Goal: Task Accomplishment & Management: Manage account settings

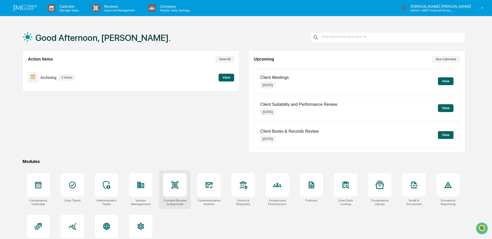
click at [179, 182] on icon at bounding box center [175, 185] width 8 height 8
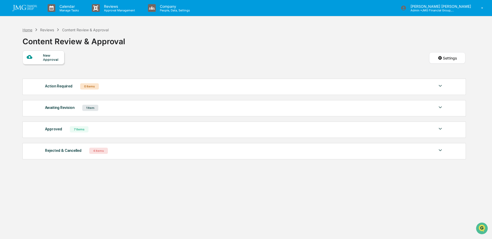
click at [28, 30] on div "Home" at bounding box center [28, 30] width 10 height 4
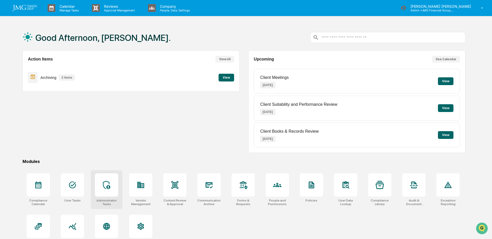
scroll to position [25, 0]
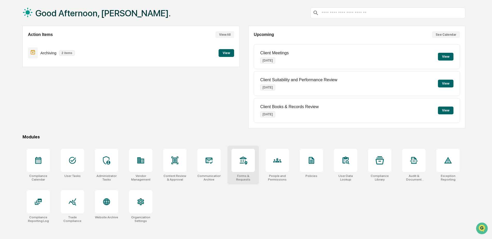
click at [241, 170] on div at bounding box center [243, 160] width 23 height 23
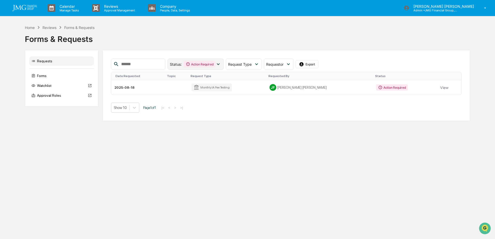
click at [220, 64] on icon at bounding box center [218, 64] width 3 height 2
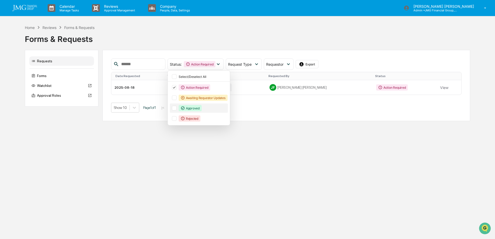
click at [186, 107] on div "Approved" at bounding box center [199, 108] width 58 height 9
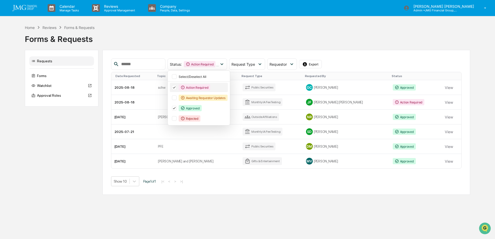
click at [186, 85] on div "Action Required" at bounding box center [199, 87] width 58 height 9
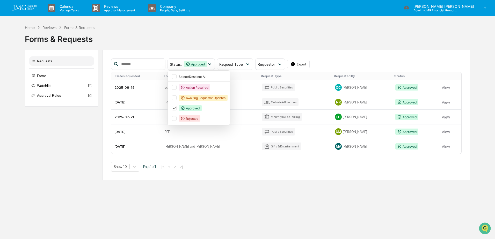
click at [225, 169] on div "Show 10 Page 1 of 1 |< < > >|" at bounding box center [286, 167] width 351 height 10
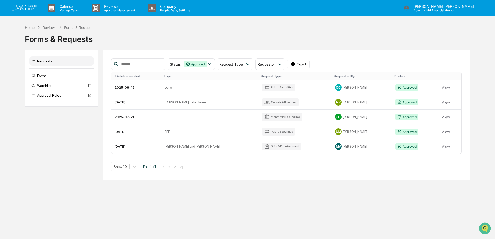
click at [47, 27] on div "Reviews" at bounding box center [49, 27] width 14 height 4
click at [29, 28] on div "Home" at bounding box center [30, 27] width 10 height 4
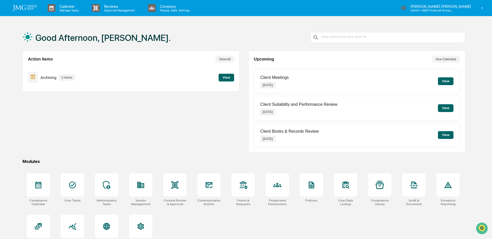
scroll to position [25, 0]
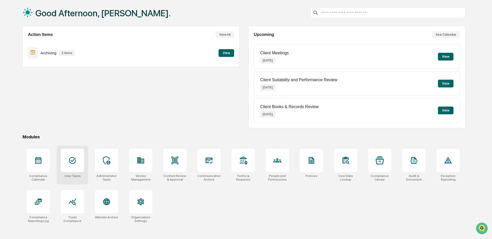
click at [79, 163] on div at bounding box center [72, 160] width 23 height 23
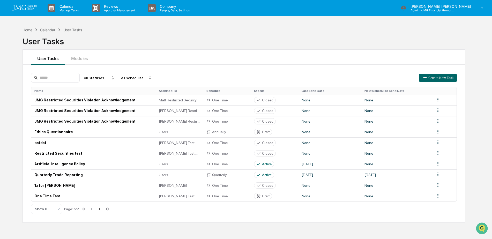
click at [102, 209] on icon at bounding box center [100, 209] width 6 height 6
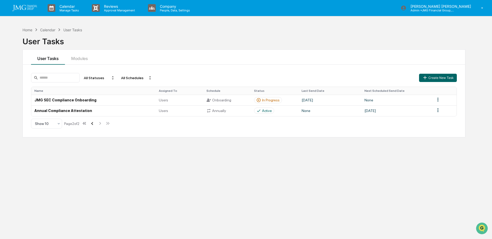
click at [95, 123] on icon at bounding box center [92, 124] width 6 height 6
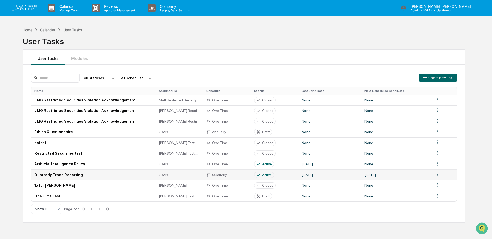
click at [86, 176] on td "Quarterly Trade Reporting" at bounding box center [93, 175] width 124 height 11
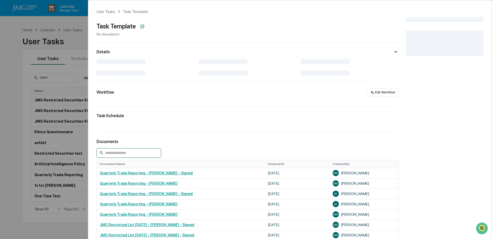
click at [140, 154] on input at bounding box center [129, 153] width 65 height 10
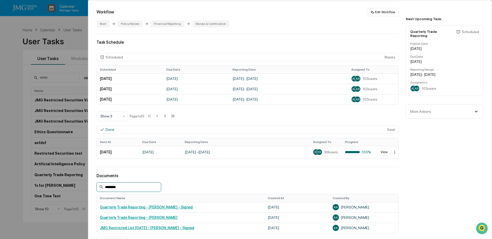
scroll to position [155, 0]
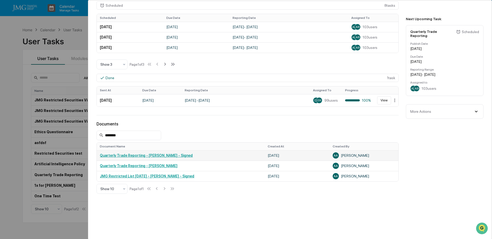
click at [182, 157] on link "Quarterly Trade Reporting - Aaron Ahlstrom - Signed" at bounding box center [146, 155] width 93 height 4
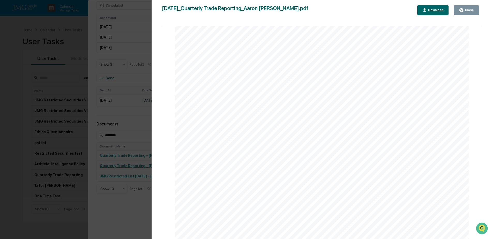
scroll to position [2148, 0]
click at [467, 9] on div "Close" at bounding box center [469, 10] width 10 height 4
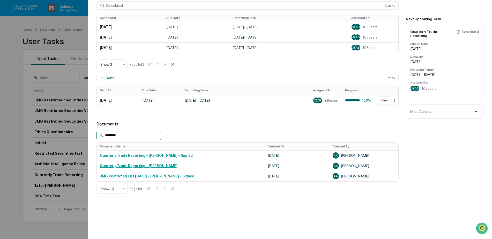
click at [134, 135] on input "********" at bounding box center [129, 136] width 65 height 10
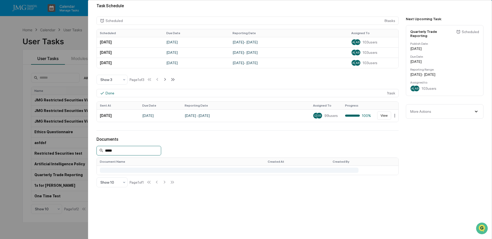
scroll to position [155, 0]
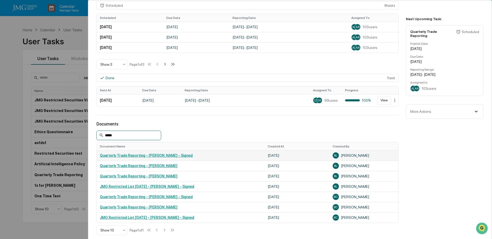
type input "*****"
click at [178, 155] on link "Quarterly Trade Reporting - Brett Ludwig - Signed" at bounding box center [146, 155] width 93 height 4
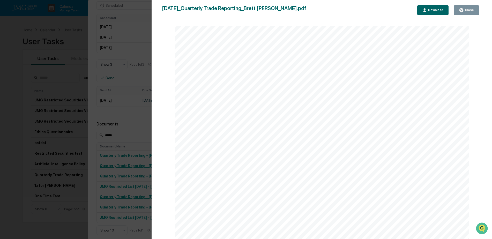
scroll to position [2148, 0]
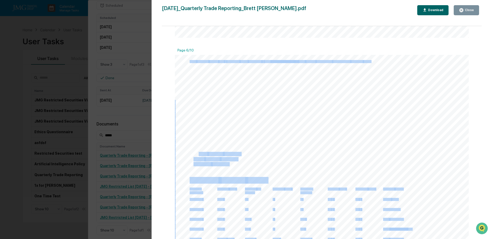
drag, startPoint x: 197, startPoint y: 155, endPoint x: 243, endPoint y: 150, distance: 45.8
drag, startPoint x: 243, startPoint y: 150, endPoint x: 274, endPoint y: 149, distance: 31.3
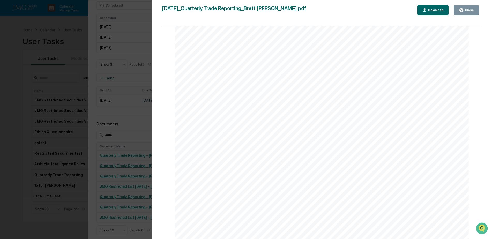
scroll to position [0, 0]
click at [470, 12] on div "Close" at bounding box center [469, 10] width 10 height 4
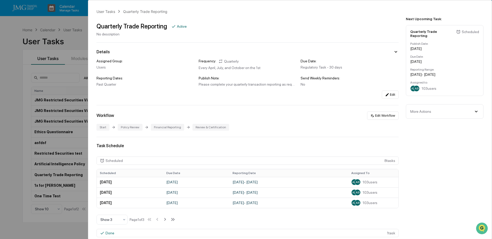
click at [78, 40] on div "User Tasks Quarterly Trade Reporting Quarterly Trade Reporting Active No descri…" at bounding box center [246, 119] width 492 height 239
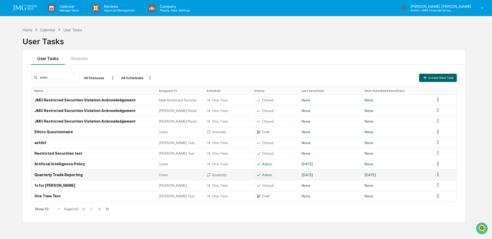
click at [74, 175] on td "Quarterly Trade Reporting" at bounding box center [93, 175] width 124 height 11
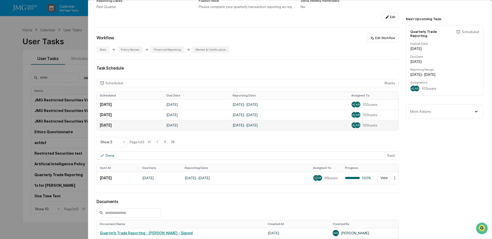
scroll to position [129, 0]
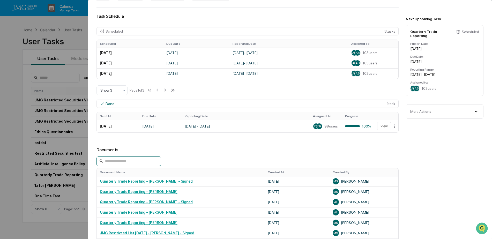
click at [144, 162] on input at bounding box center [129, 162] width 65 height 10
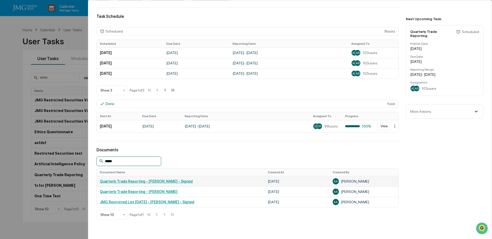
type input "*****"
click at [181, 180] on link "Quarterly Trade Reporting - Aaron Ahlstrom - Signed" at bounding box center [146, 181] width 93 height 4
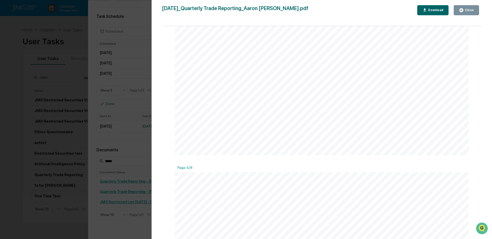
scroll to position [1139, 0]
click at [468, 12] on div "Close" at bounding box center [466, 10] width 15 height 5
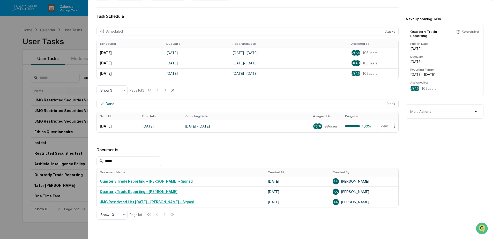
click at [74, 47] on div "User Tasks Quarterly Trade Reporting Quarterly Trade Reporting Active No descri…" at bounding box center [246, 119] width 492 height 239
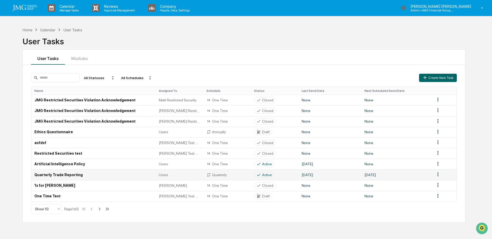
click at [71, 175] on td "Quarterly Trade Reporting" at bounding box center [93, 175] width 124 height 11
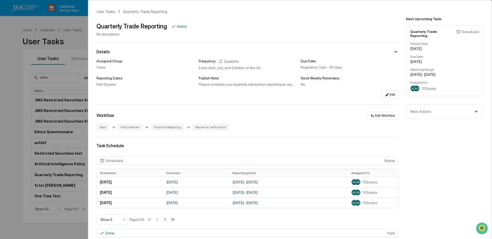
scroll to position [104, 0]
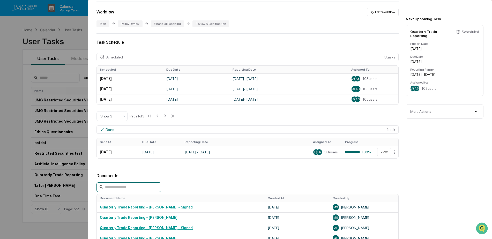
click at [148, 184] on input at bounding box center [129, 187] width 65 height 10
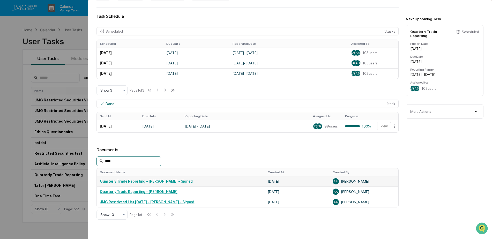
type input "****"
click at [178, 183] on link "Quarterly Trade Reporting - Aaron Ahlstrom - Signed" at bounding box center [146, 181] width 93 height 4
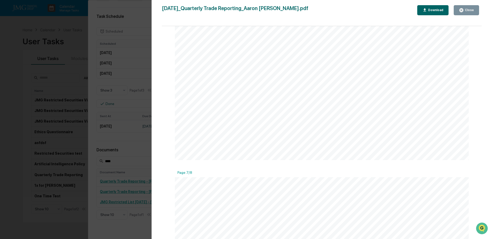
scroll to position [2355, 0]
click at [461, 11] on icon "button" at bounding box center [462, 10] width 4 height 4
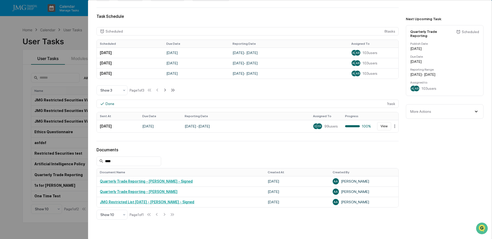
click at [82, 47] on div "User Tasks Quarterly Trade Reporting Quarterly Trade Reporting Active No descri…" at bounding box center [246, 119] width 492 height 239
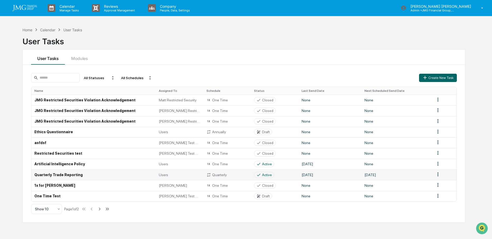
click at [71, 175] on td "Quarterly Trade Reporting" at bounding box center [93, 175] width 124 height 11
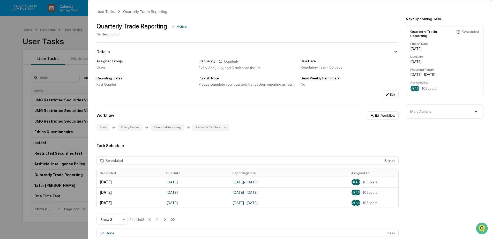
scroll to position [129, 0]
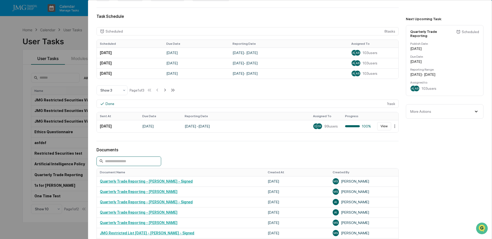
click at [157, 160] on input at bounding box center [129, 162] width 65 height 10
type input "*****"
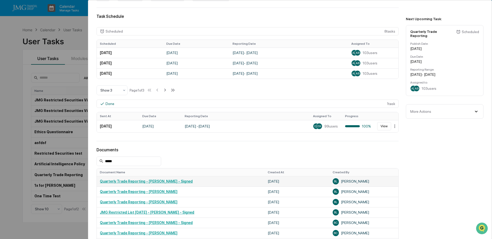
click at [177, 182] on link "Quarterly Trade Reporting - Brett Ludwig - Signed" at bounding box center [146, 181] width 93 height 4
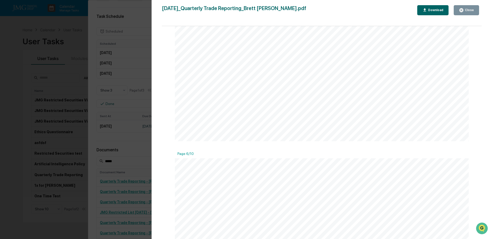
scroll to position [2148, 0]
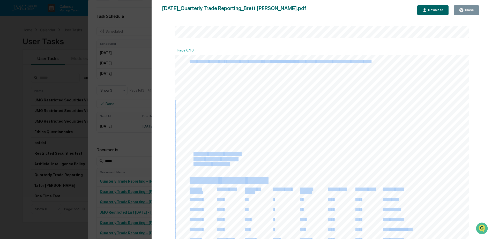
drag, startPoint x: 193, startPoint y: 155, endPoint x: 248, endPoint y: 153, distance: 54.9
drag, startPoint x: 248, startPoint y: 153, endPoint x: 255, endPoint y: 158, distance: 8.6
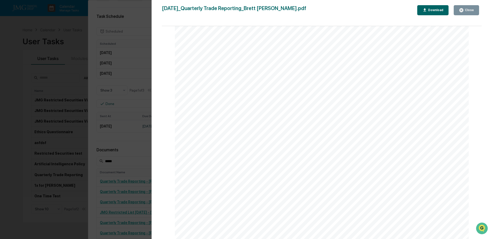
scroll to position [1760, 0]
click at [473, 11] on div "Close" at bounding box center [469, 10] width 10 height 4
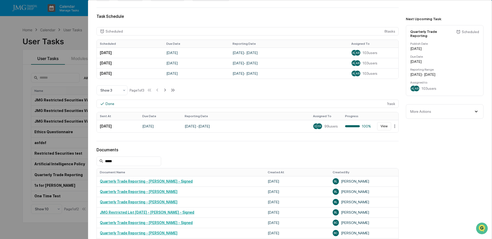
click at [74, 42] on div "User Tasks Quarterly Trade Reporting Quarterly Trade Reporting Active No descri…" at bounding box center [246, 119] width 492 height 239
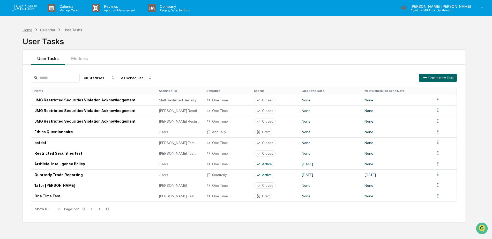
click at [24, 31] on div "Home" at bounding box center [28, 30] width 10 height 4
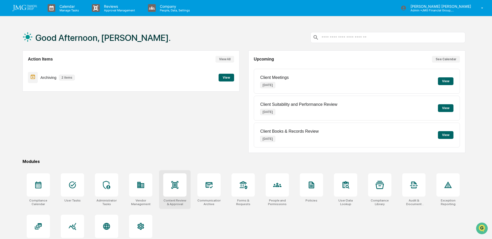
click at [179, 188] on icon at bounding box center [175, 185] width 8 height 8
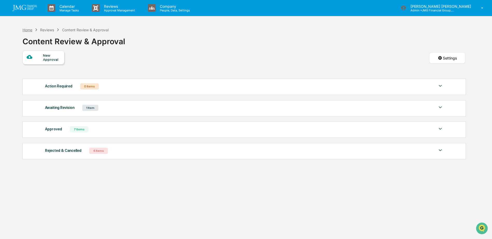
click at [30, 31] on div "Home" at bounding box center [28, 30] width 10 height 4
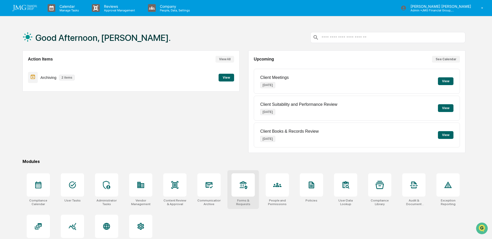
click at [244, 184] on icon at bounding box center [243, 185] width 8 height 8
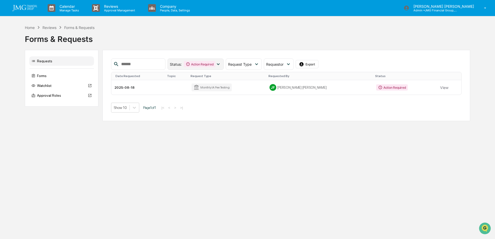
click at [221, 64] on icon at bounding box center [218, 64] width 6 height 6
click at [311, 126] on div "Calendar Manage Tasks Reviews Approval Management Company People, Data, Setting…" at bounding box center [247, 119] width 495 height 239
click at [221, 66] on icon at bounding box center [218, 64] width 6 height 6
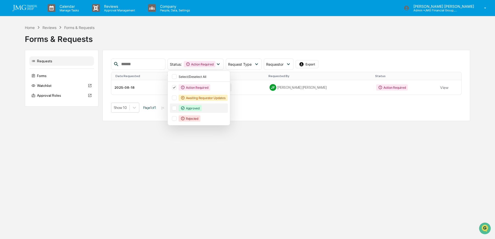
click at [177, 108] on div at bounding box center [174, 108] width 5 height 5
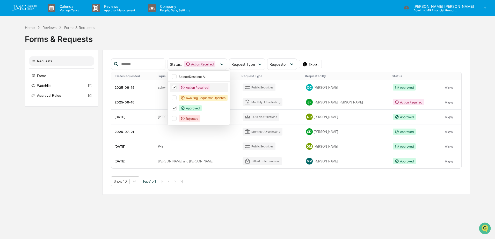
click at [177, 86] on icon at bounding box center [174, 88] width 6 height 4
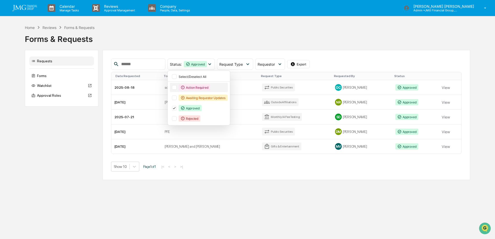
click at [245, 188] on div "Calendar Manage Tasks Reviews Approval Management Company People, Data, Setting…" at bounding box center [247, 119] width 495 height 239
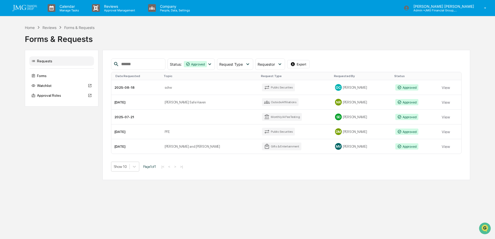
click at [443, 102] on button "View" at bounding box center [446, 102] width 8 height 10
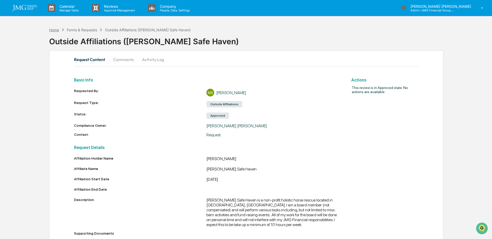
click at [57, 31] on div "Home" at bounding box center [54, 30] width 10 height 4
